Goal: Navigation & Orientation: Find specific page/section

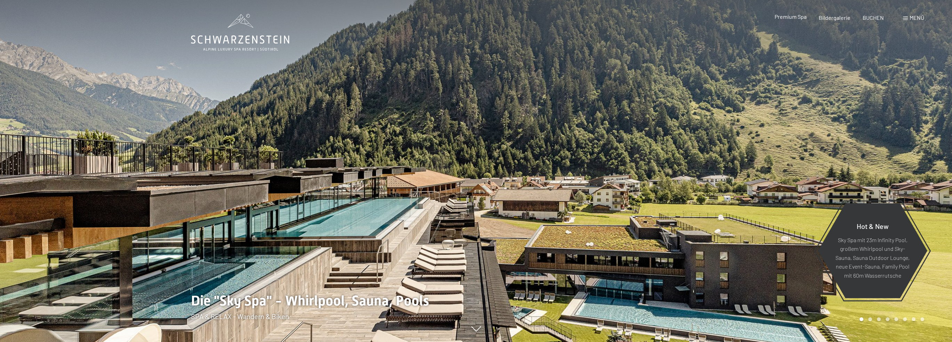
click at [794, 18] on span "Premium Spa" at bounding box center [790, 16] width 32 height 7
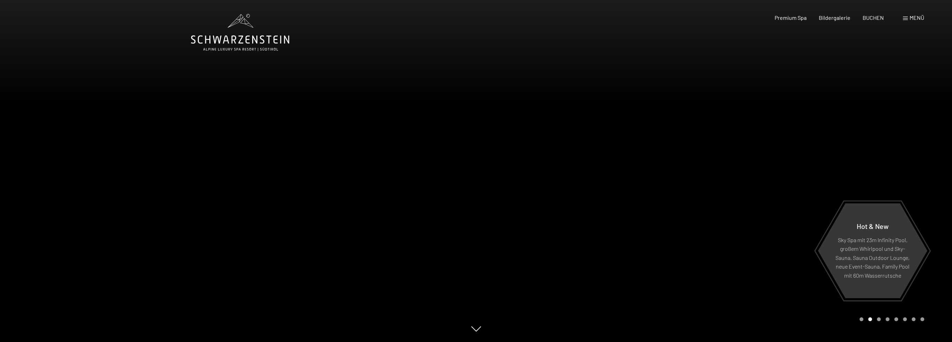
drag, startPoint x: 471, startPoint y: 111, endPoint x: 469, endPoint y: 108, distance: 3.7
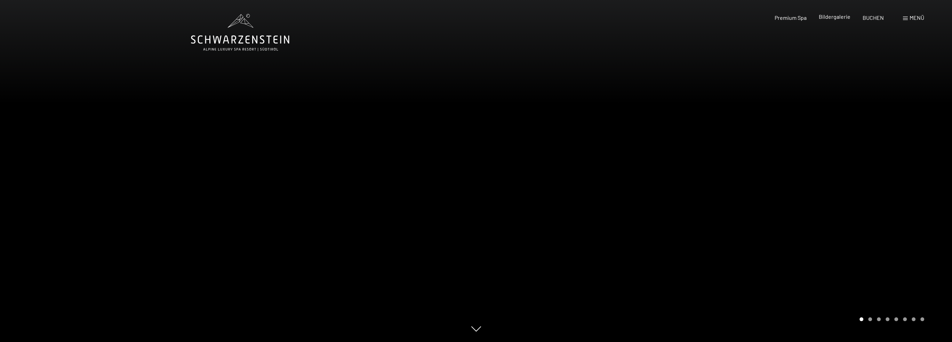
click at [839, 19] on span "Bildergalerie" at bounding box center [834, 16] width 32 height 7
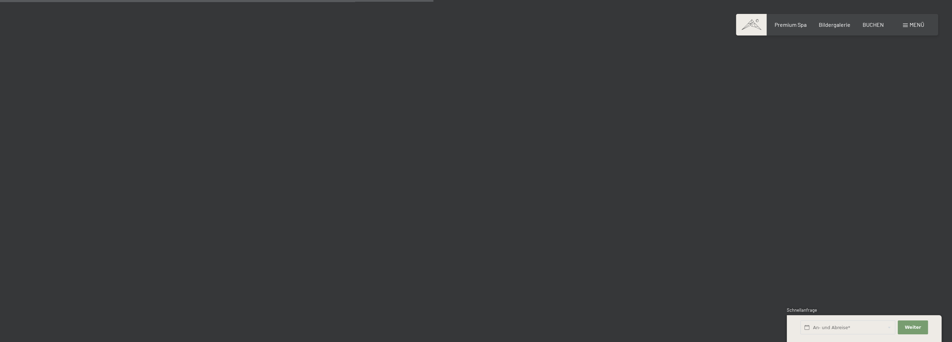
scroll to position [3998, 0]
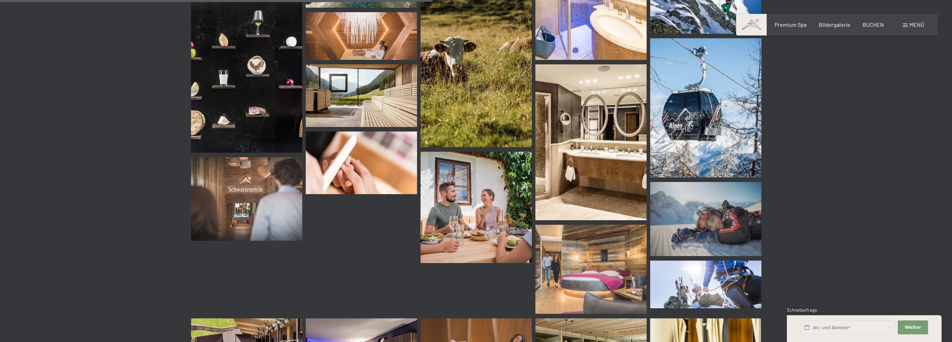
drag, startPoint x: 756, startPoint y: 155, endPoint x: 755, endPoint y: 152, distance: 4.1
